Goal: Find specific page/section: Find specific page/section

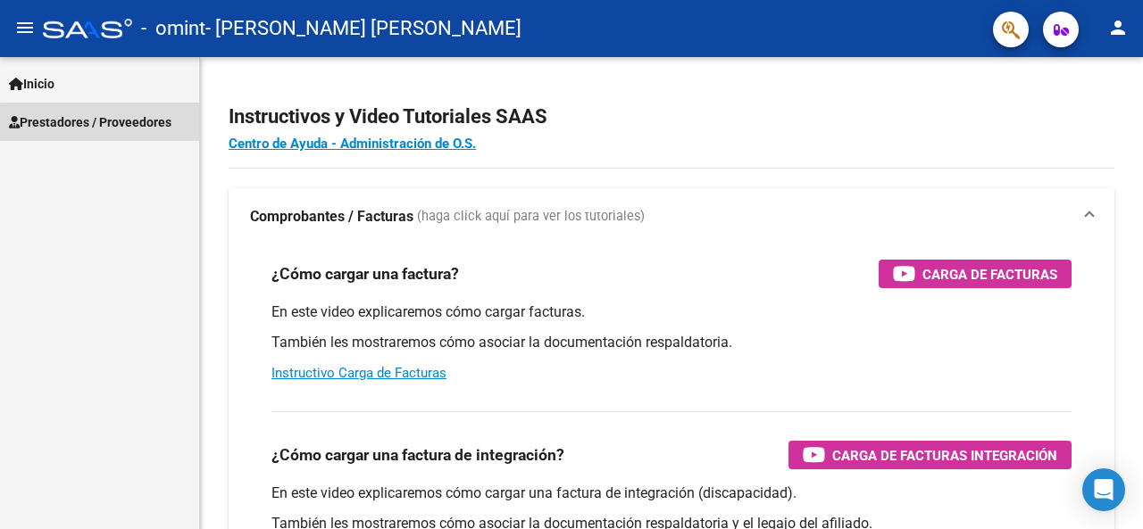
click at [119, 125] on span "Prestadores / Proveedores" at bounding box center [90, 122] width 162 height 20
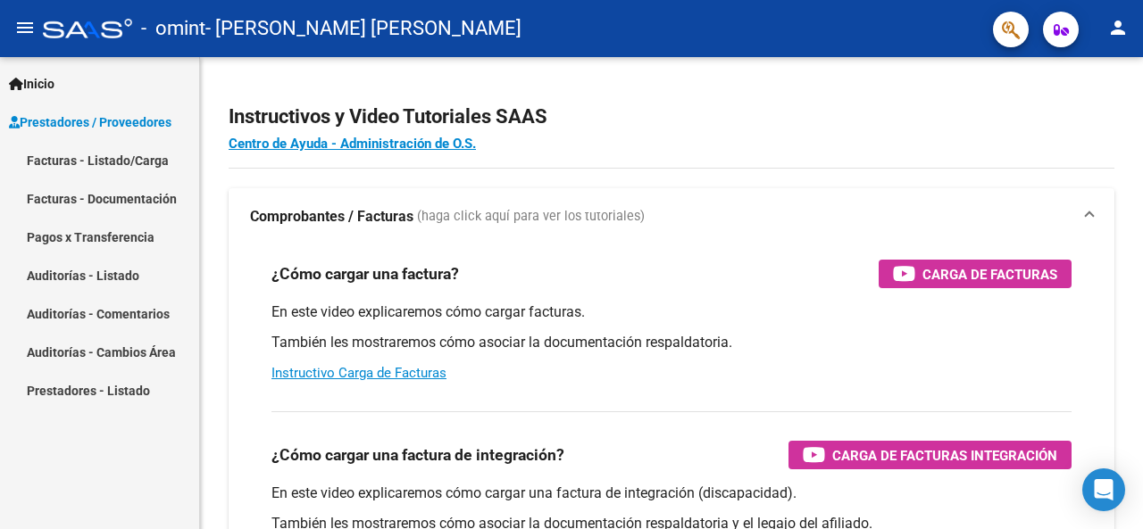
click at [83, 241] on link "Pagos x Transferencia" at bounding box center [99, 237] width 199 height 38
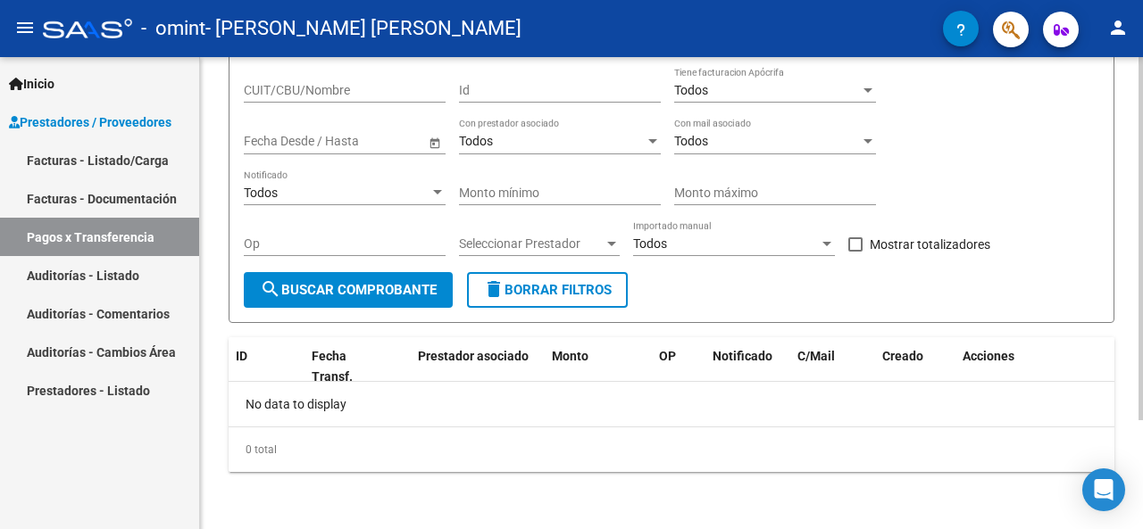
scroll to position [52, 0]
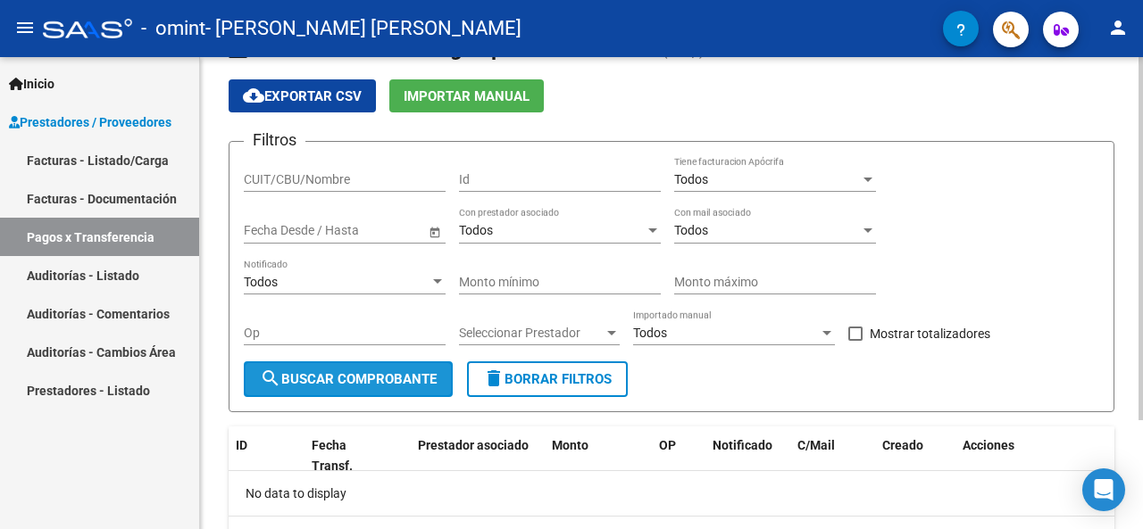
click at [336, 395] on button "search Buscar Comprobante" at bounding box center [348, 380] width 209 height 36
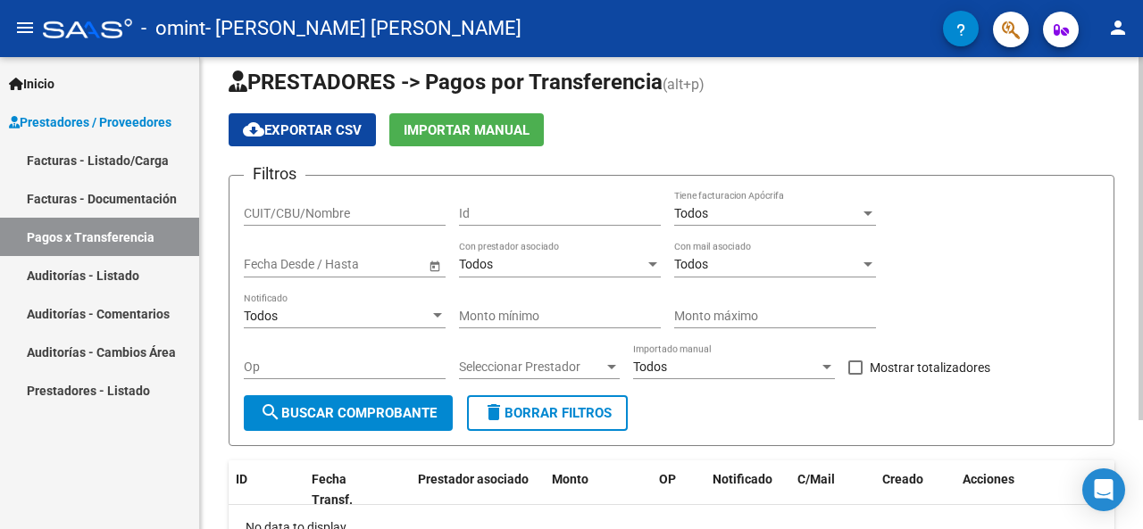
scroll to position [0, 0]
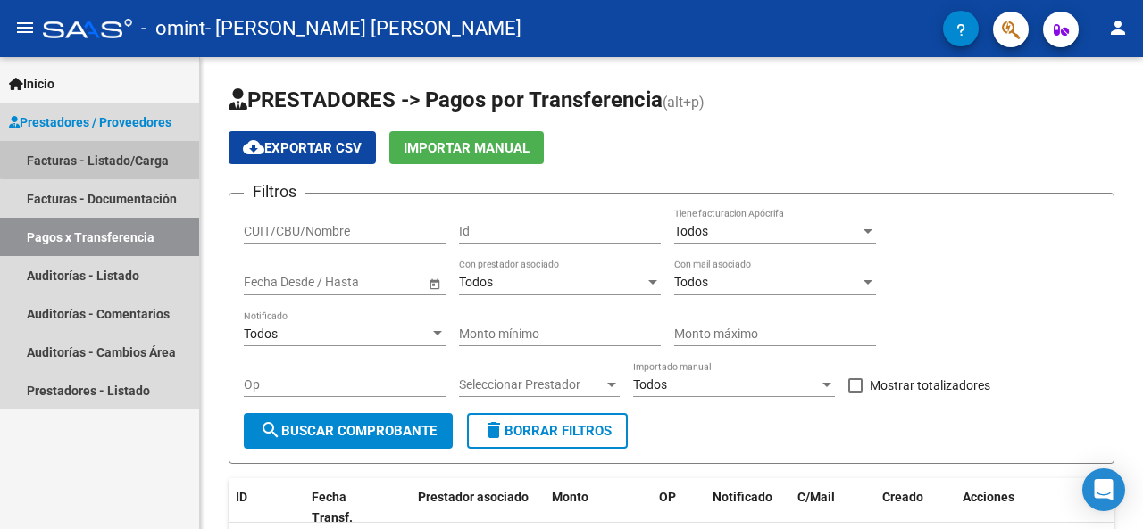
click at [130, 156] on link "Facturas - Listado/Carga" at bounding box center [99, 160] width 199 height 38
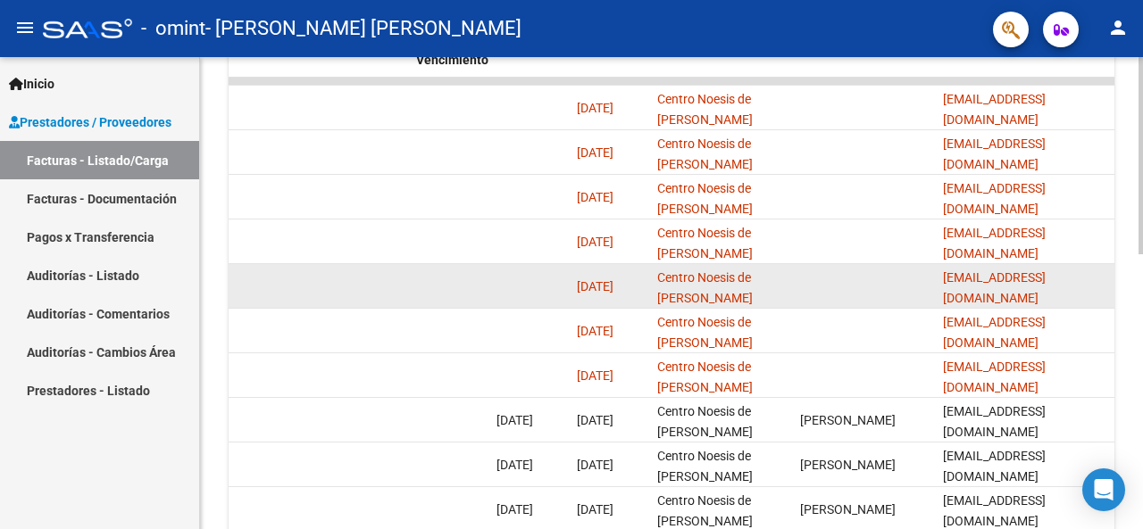
scroll to position [660, 0]
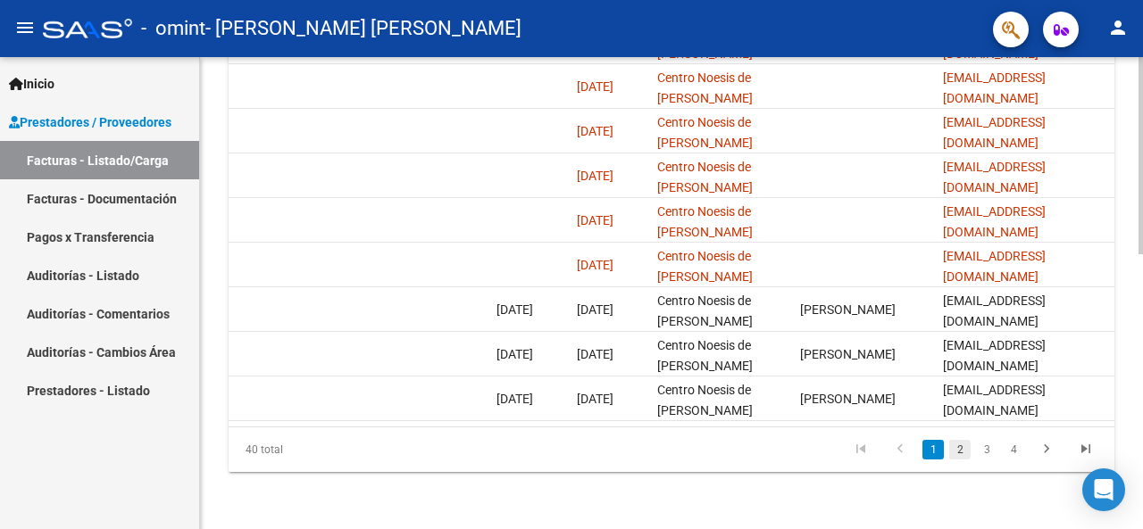
click at [965, 456] on link "2" at bounding box center [959, 450] width 21 height 20
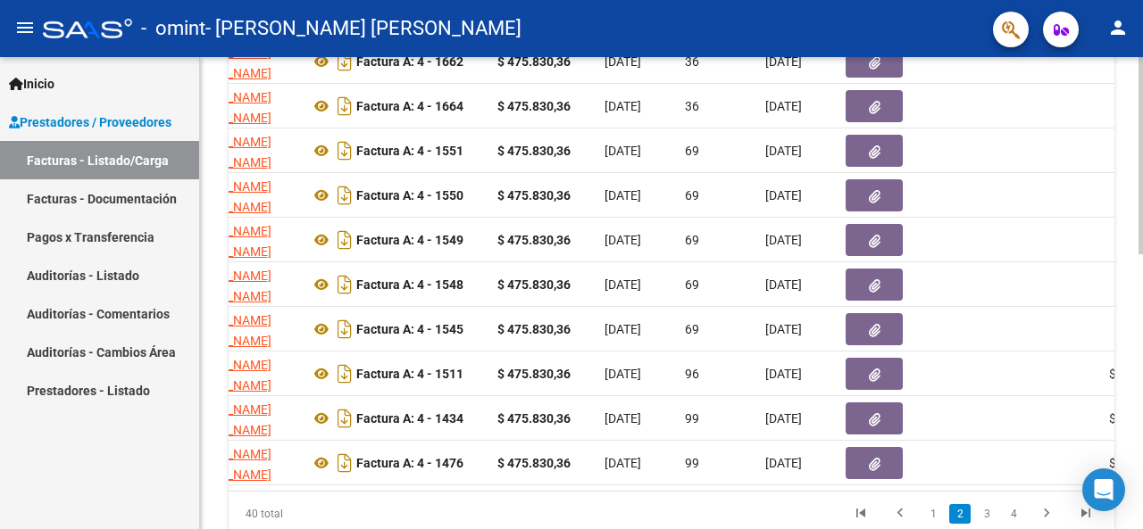
scroll to position [624, 0]
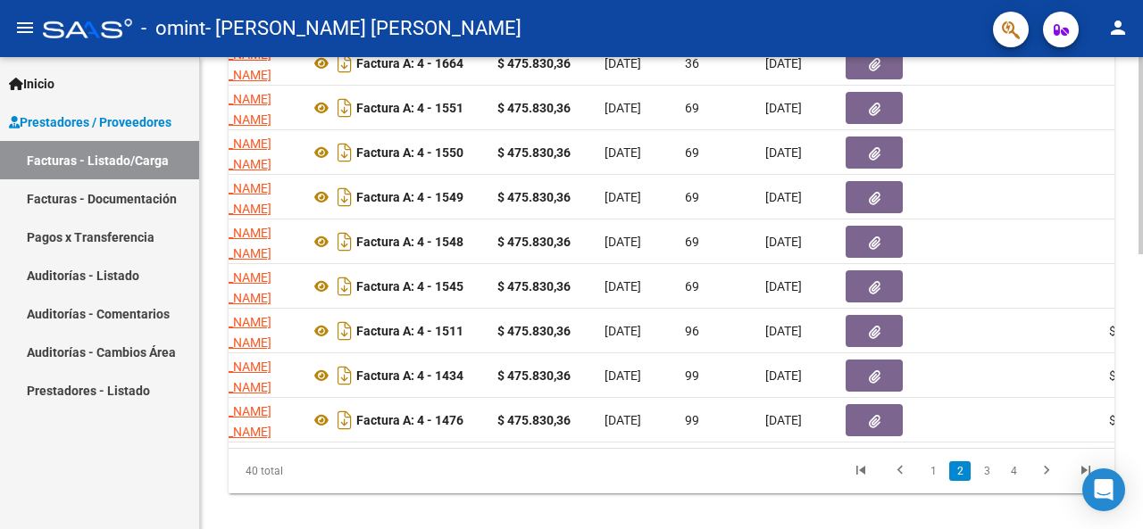
click at [1142, 372] on div at bounding box center [1140, 421] width 4 height 197
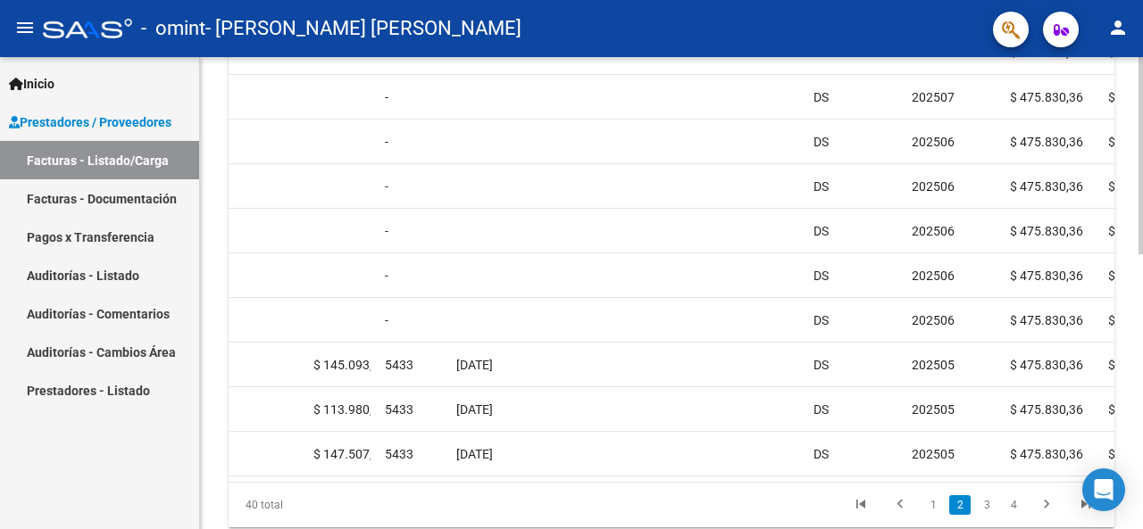
scroll to position [592, 0]
click at [1142, 349] on div at bounding box center [1140, 408] width 4 height 197
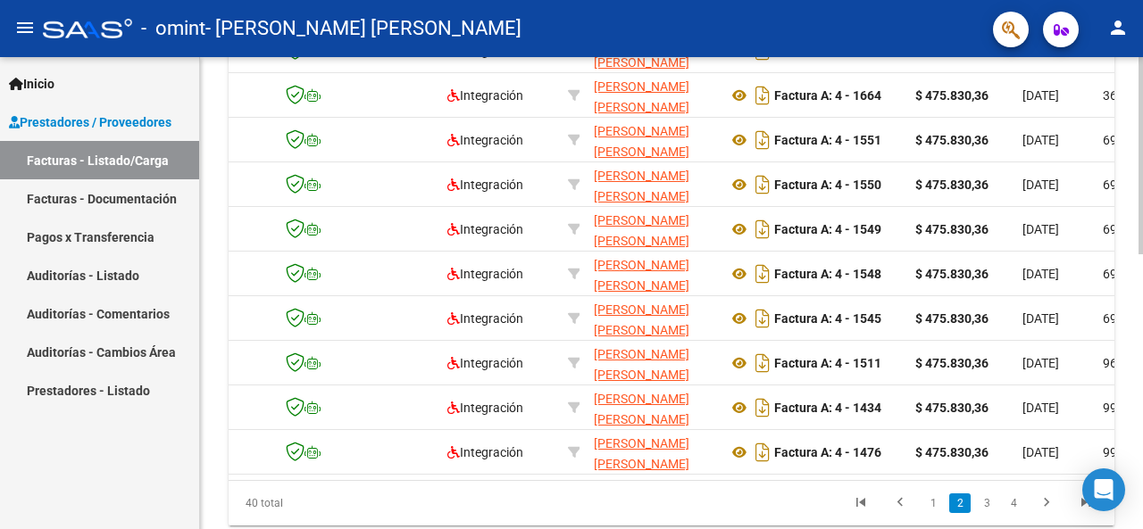
scroll to position [0, 0]
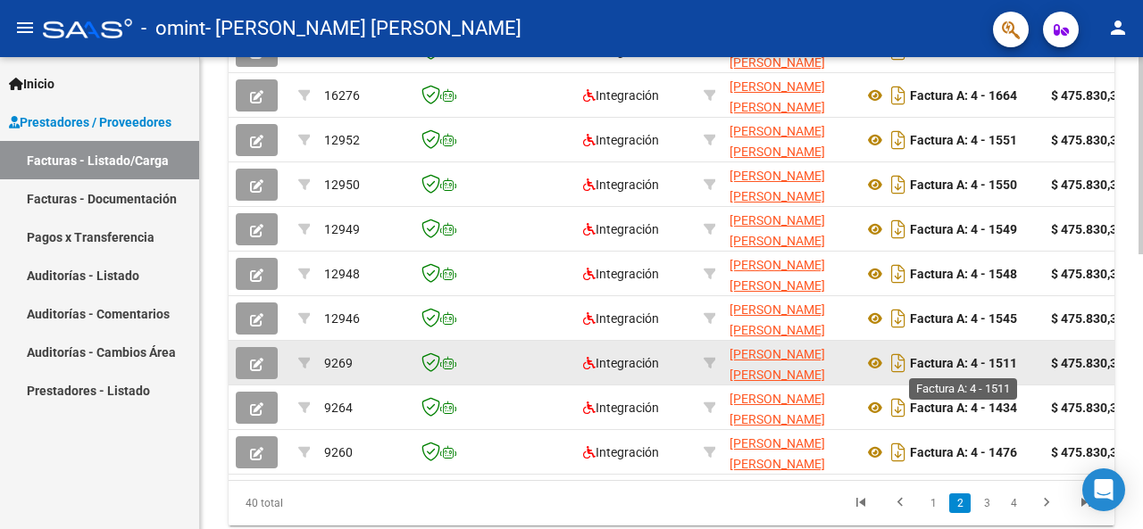
click at [962, 369] on strong "Factura A: 4 - 1511" at bounding box center [963, 363] width 107 height 14
click at [892, 366] on icon "Descargar documento" at bounding box center [898, 363] width 23 height 29
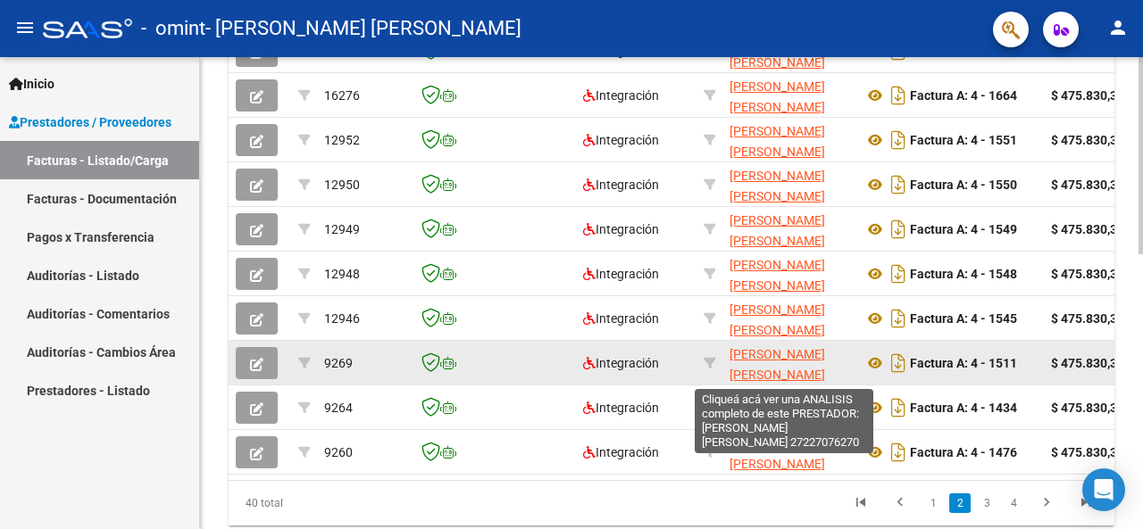
click at [773, 366] on span "[PERSON_NAME] [PERSON_NAME]" at bounding box center [777, 364] width 96 height 35
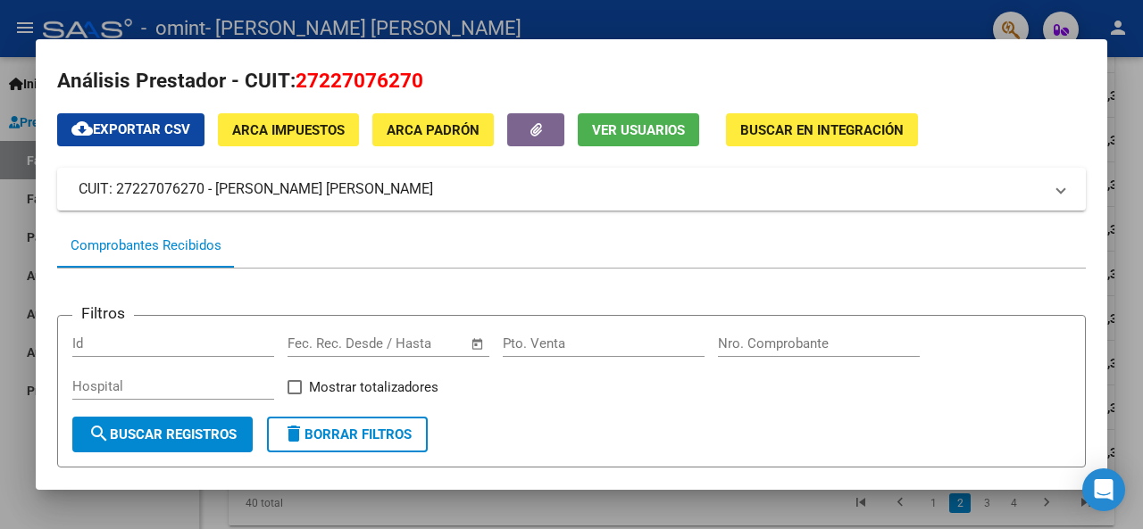
scroll to position [11, 0]
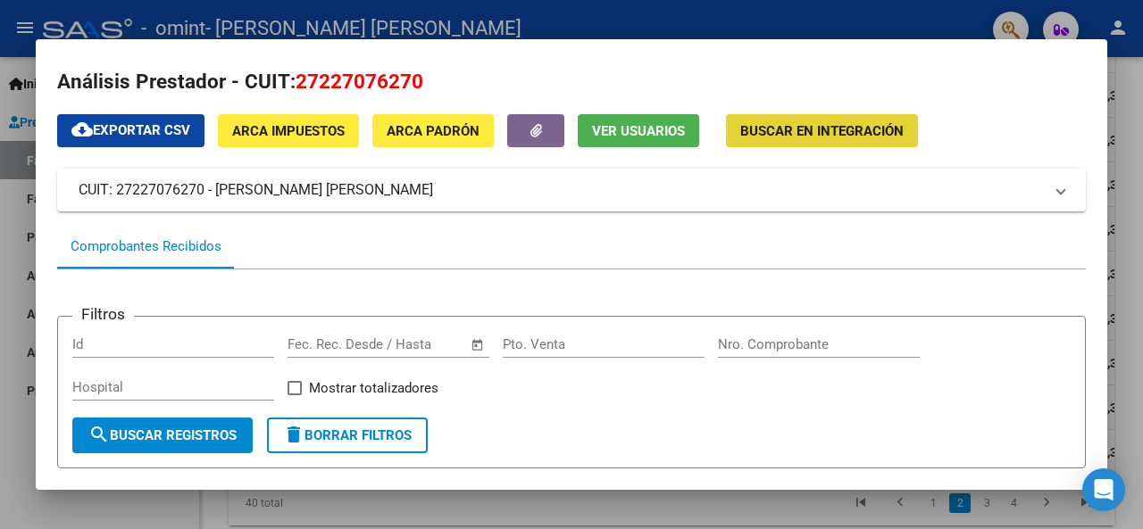
click at [850, 136] on span "Buscar en Integración" at bounding box center [821, 131] width 163 height 16
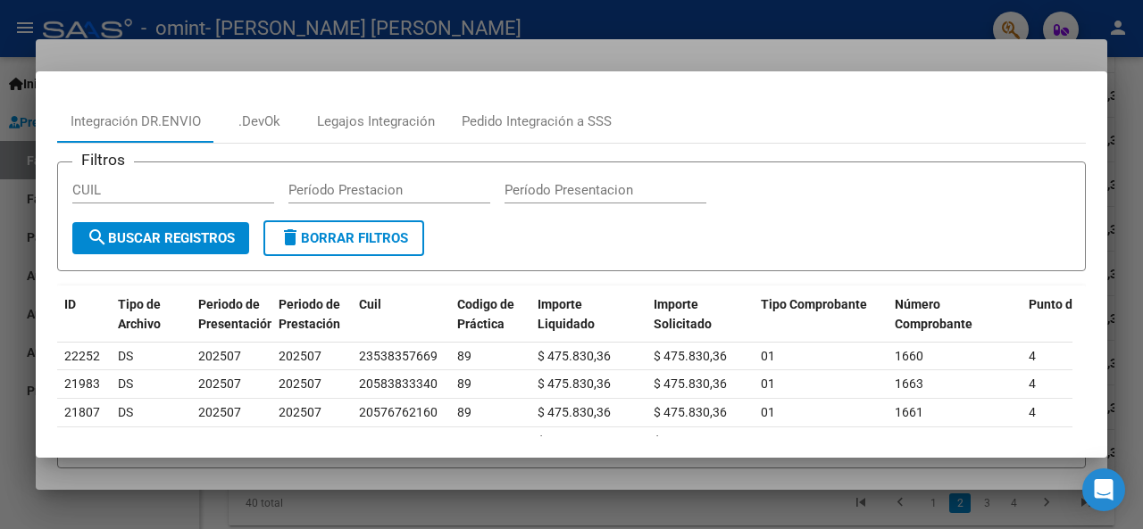
scroll to position [0, 0]
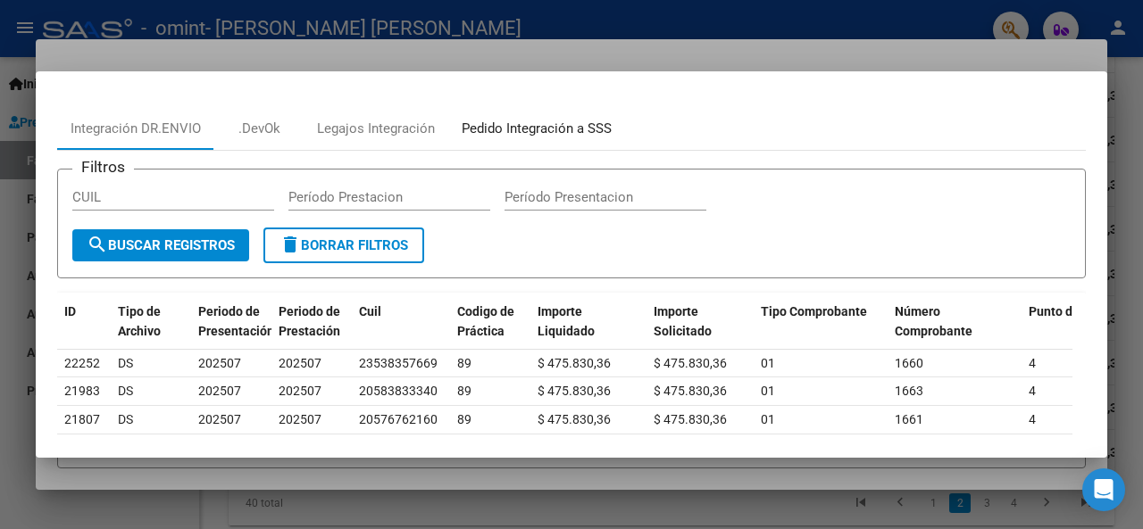
click at [594, 121] on div "Pedido Integración a SSS" at bounding box center [537, 129] width 150 height 21
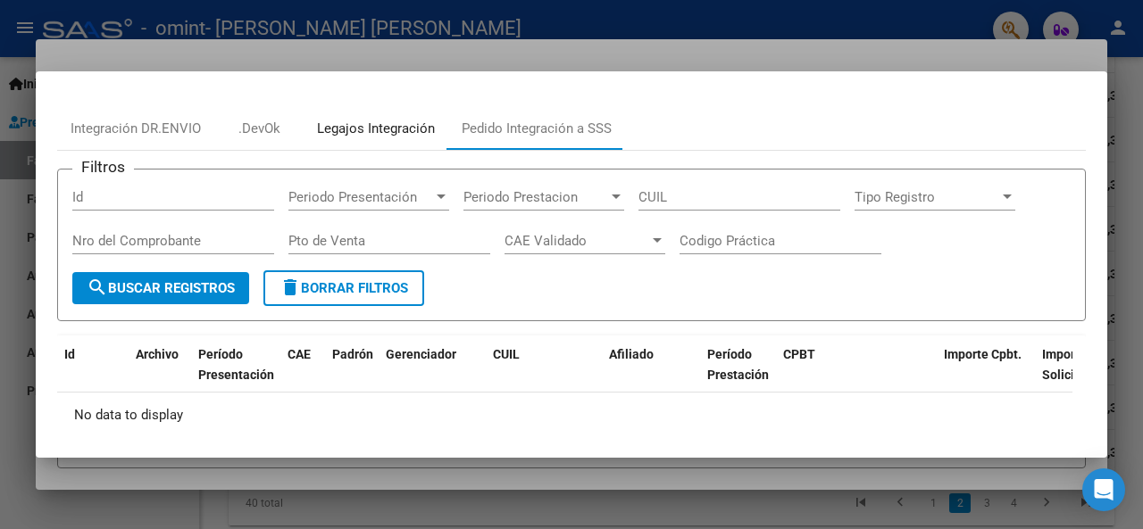
click at [400, 128] on div "Legajos Integración" at bounding box center [376, 129] width 118 height 21
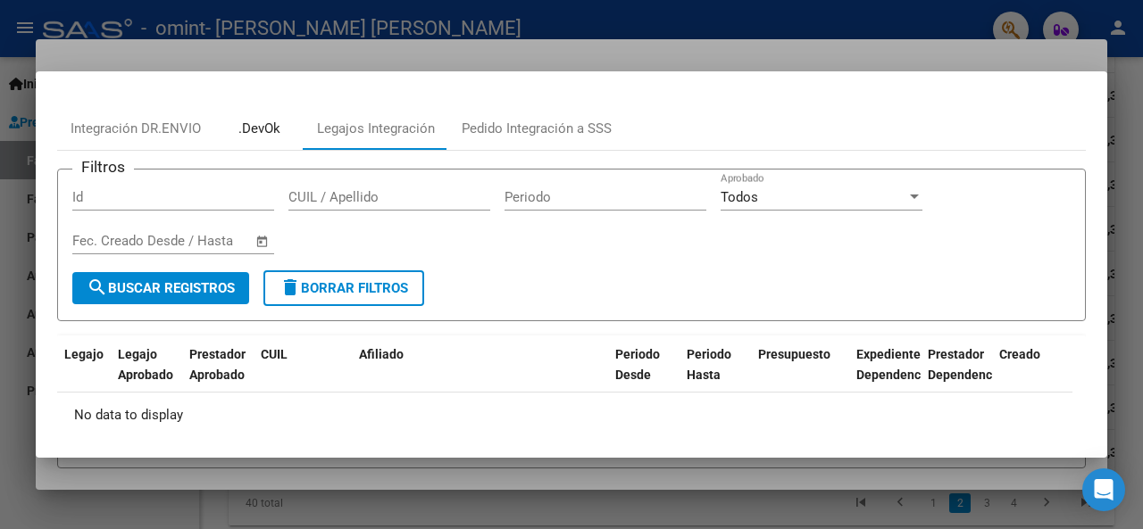
click at [262, 136] on div ".DevOk" at bounding box center [259, 129] width 42 height 21
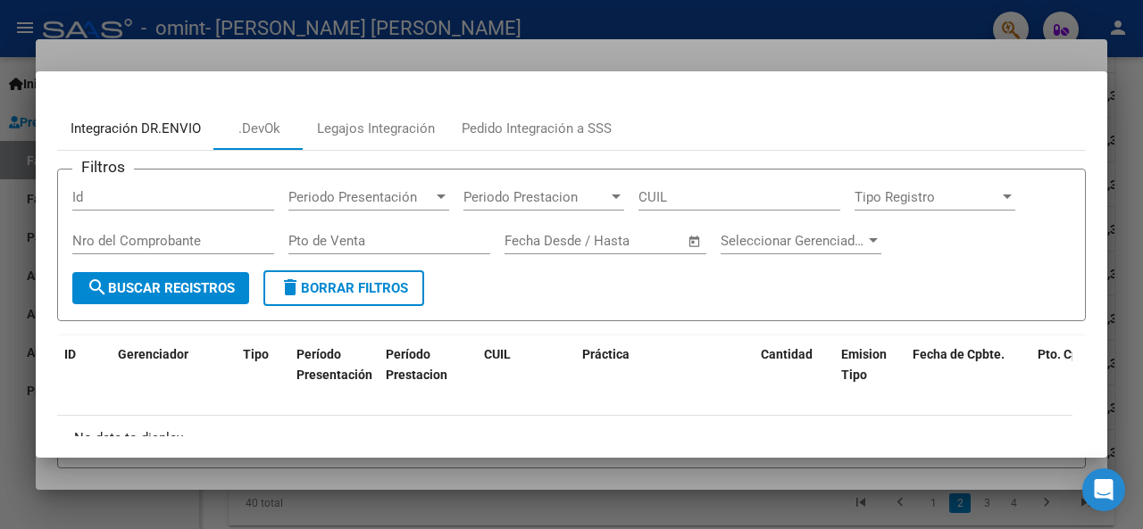
click at [121, 125] on div "Integración DR.ENVIO" at bounding box center [136, 129] width 130 height 21
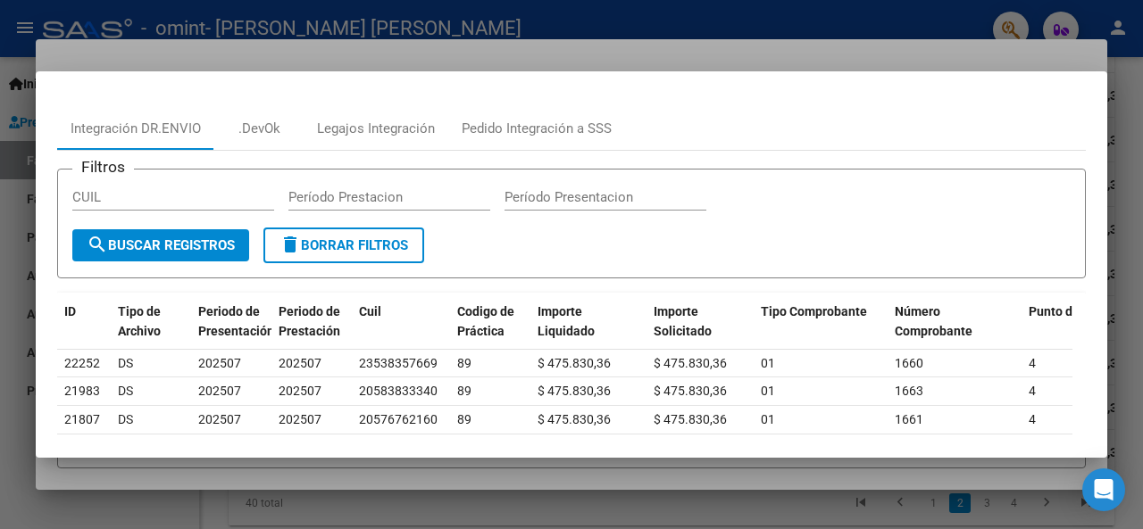
click at [854, 482] on div at bounding box center [571, 264] width 1143 height 529
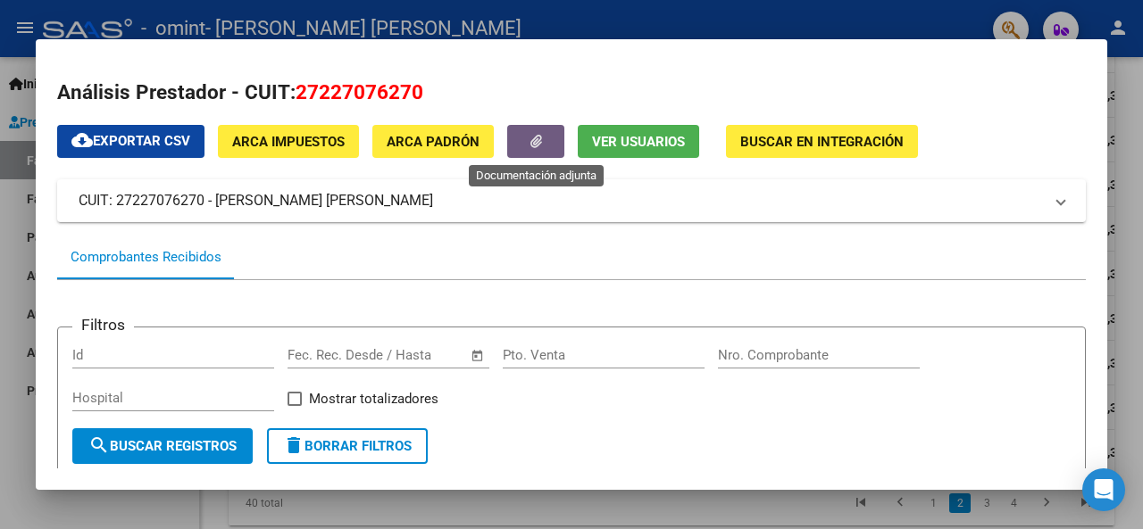
click at [536, 138] on icon "button" at bounding box center [536, 141] width 12 height 13
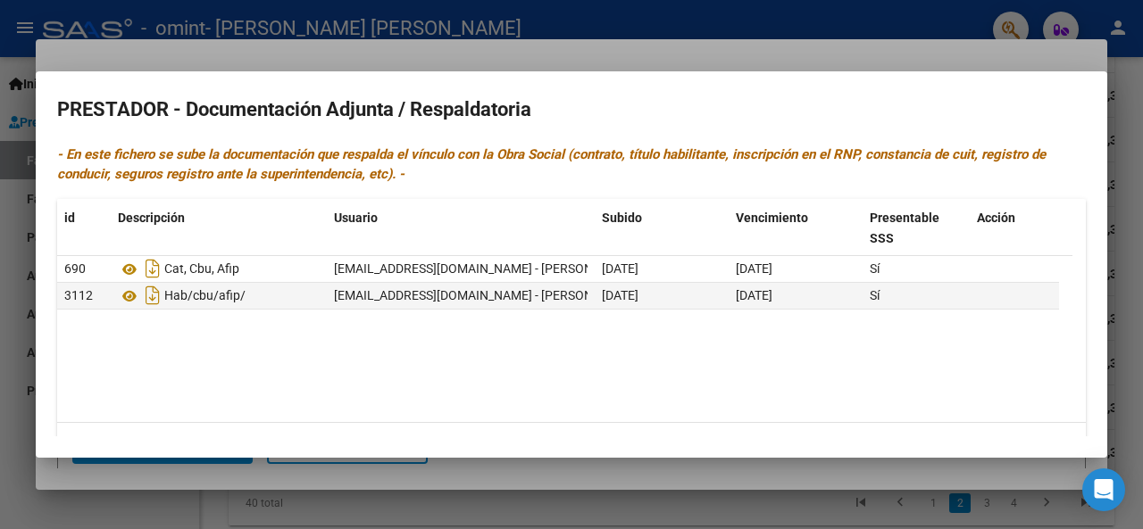
click at [645, 501] on div at bounding box center [571, 264] width 1143 height 529
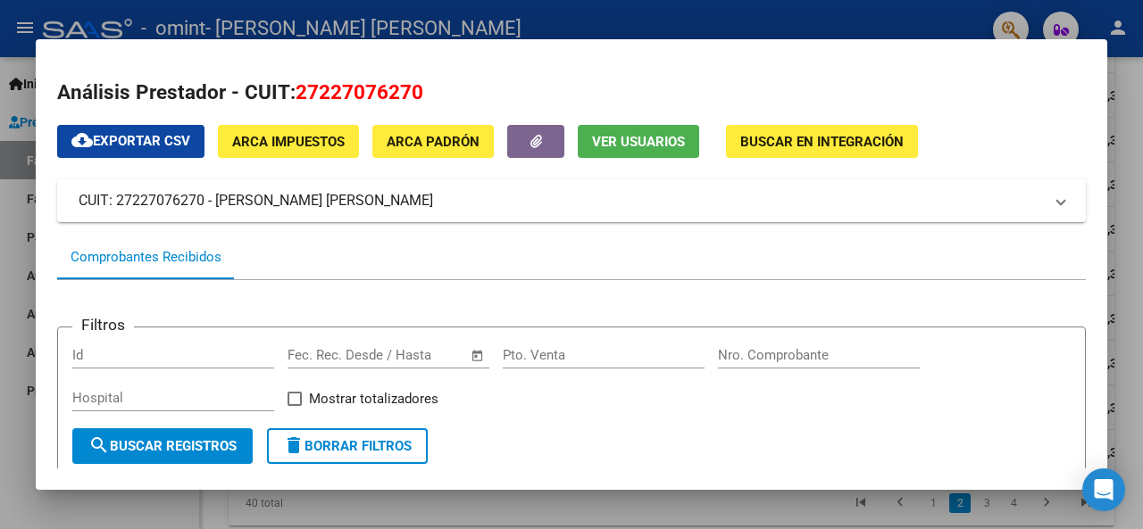
click at [344, 136] on span "ARCA Impuestos" at bounding box center [288, 142] width 112 height 16
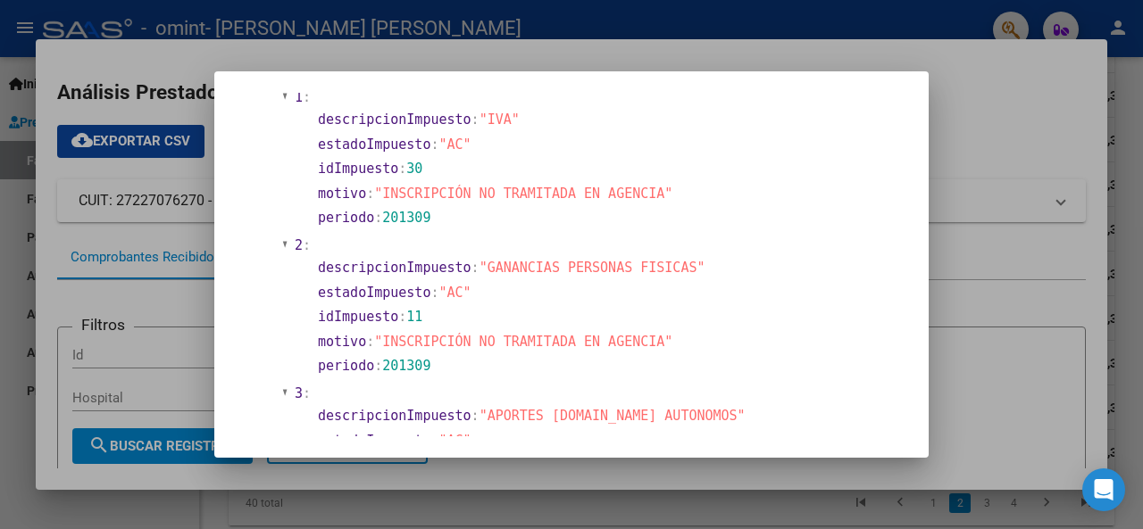
scroll to position [1106, 0]
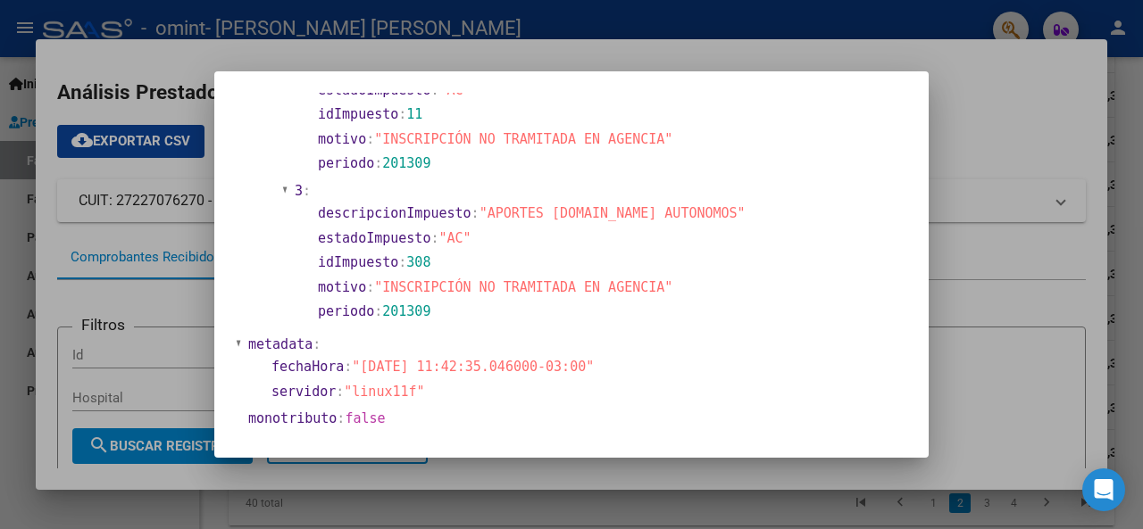
click at [1062, 304] on div at bounding box center [571, 264] width 1143 height 529
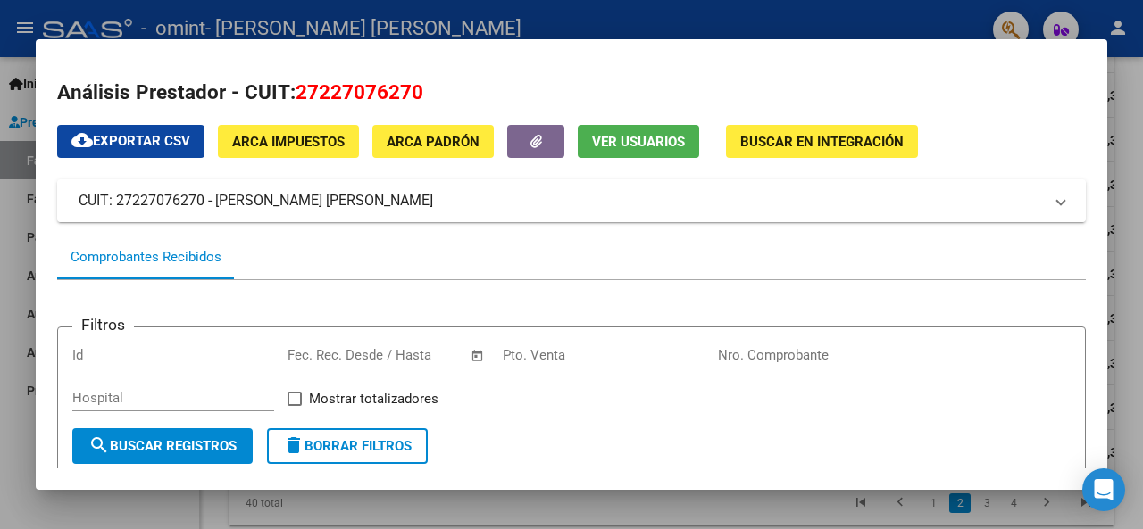
click at [812, 212] on mat-expansion-panel-header "CUIT: 27227076270 - [PERSON_NAME] [PERSON_NAME]" at bounding box center [571, 200] width 1029 height 43
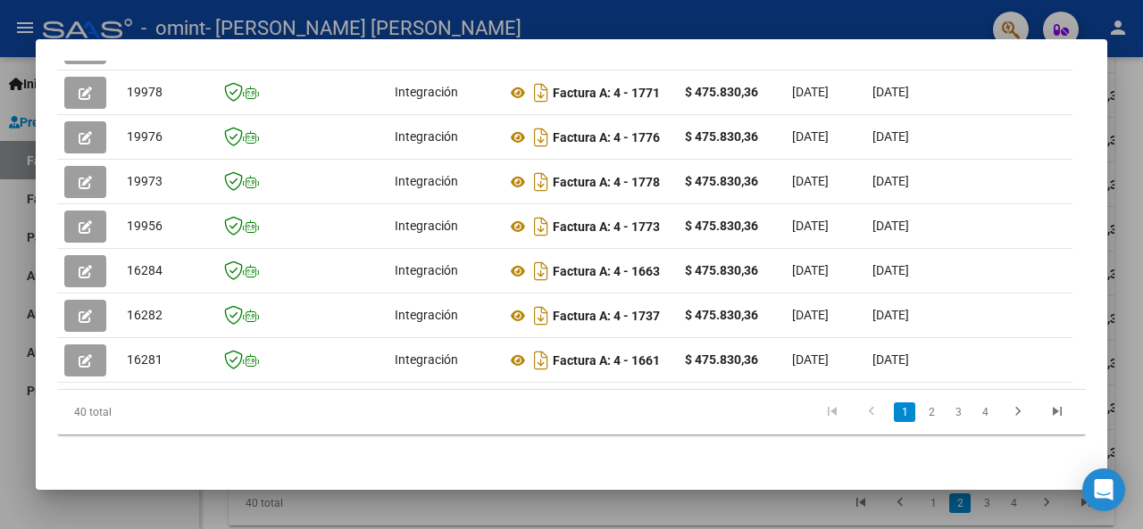
scroll to position [728, 0]
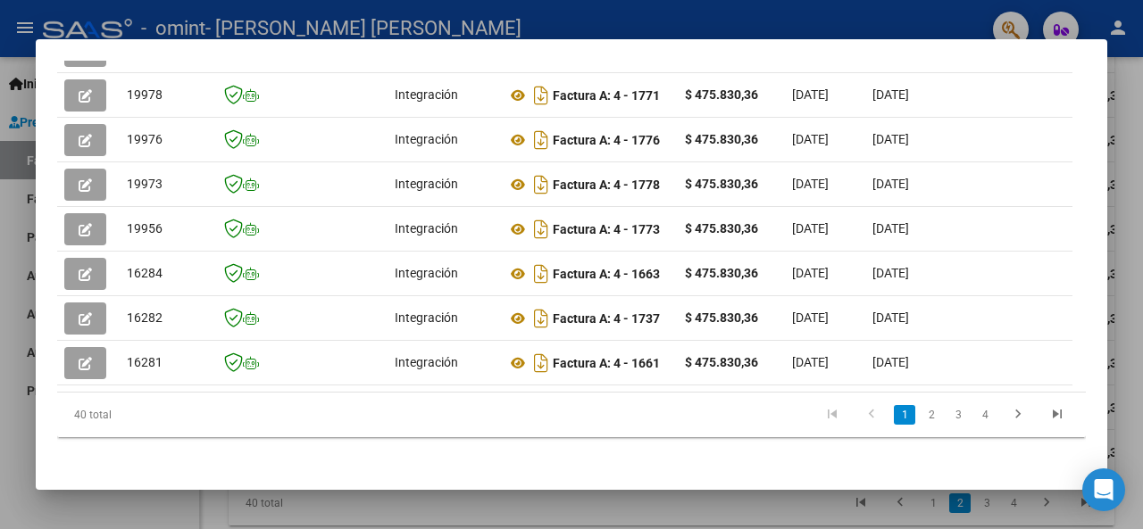
click at [469, 508] on div at bounding box center [571, 264] width 1143 height 529
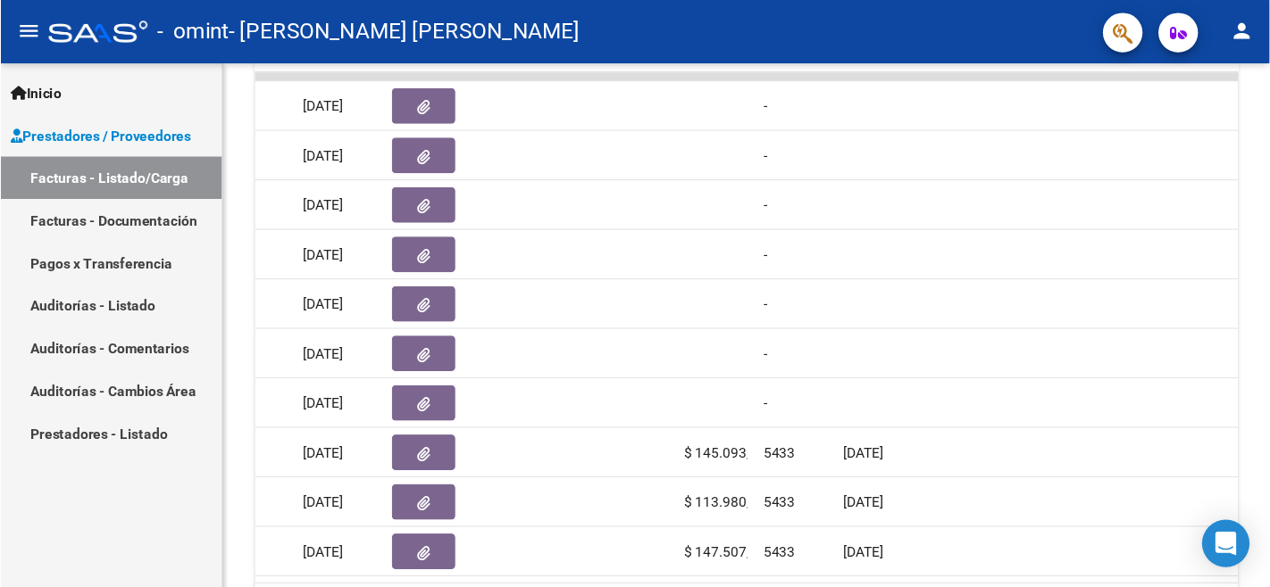
scroll to position [575, 0]
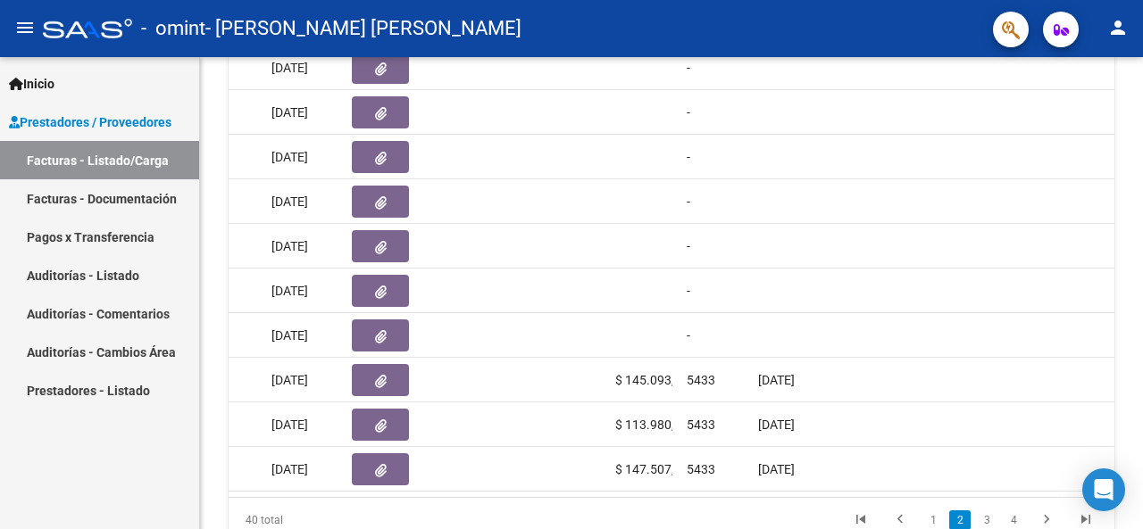
click at [1140, 356] on div at bounding box center [1140, 401] width 4 height 197
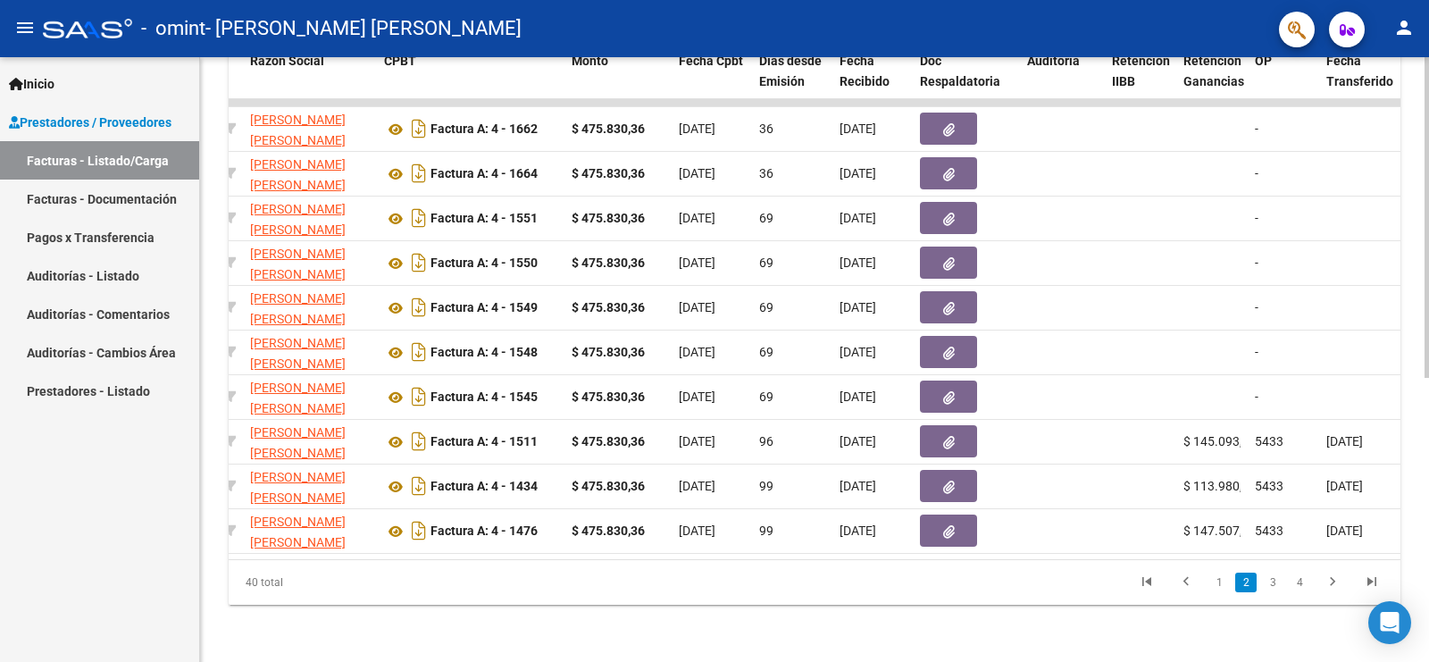
scroll to position [0, 476]
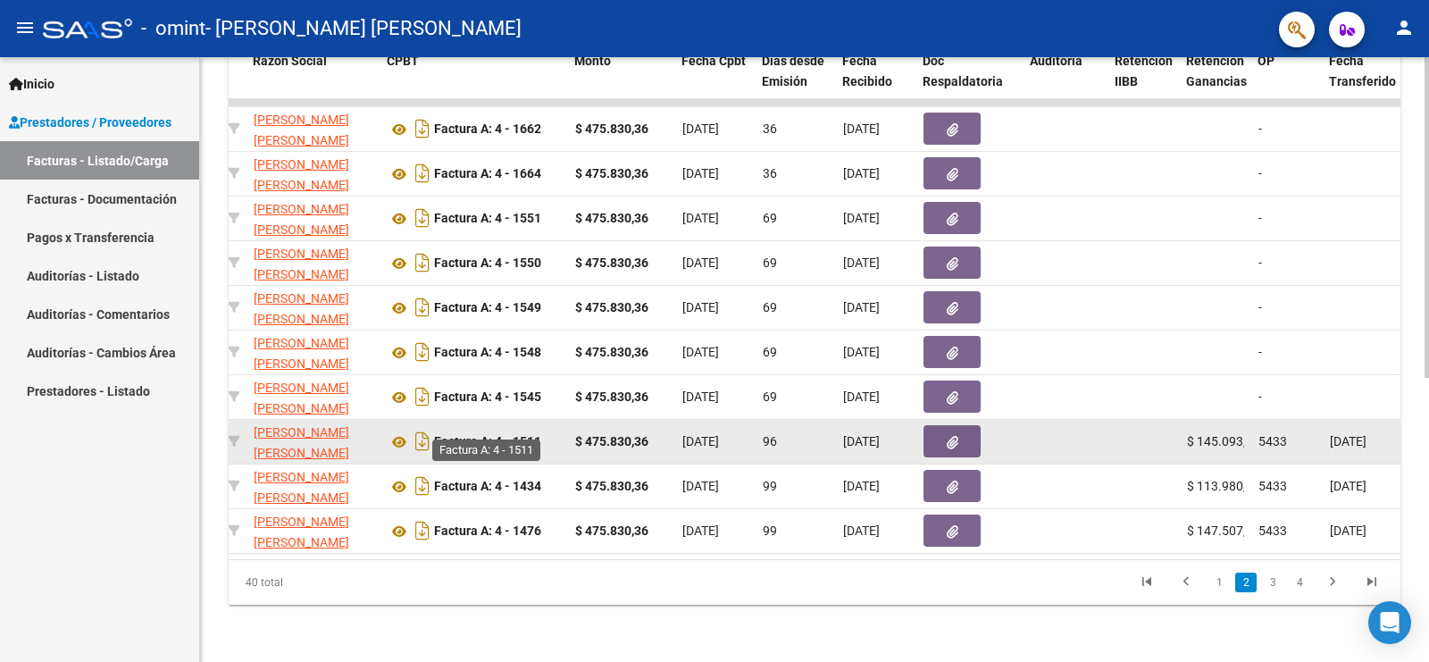
click at [534, 435] on strong "Factura A: 4 - 1511" at bounding box center [487, 442] width 107 height 14
